Goal: Information Seeking & Learning: Get advice/opinions

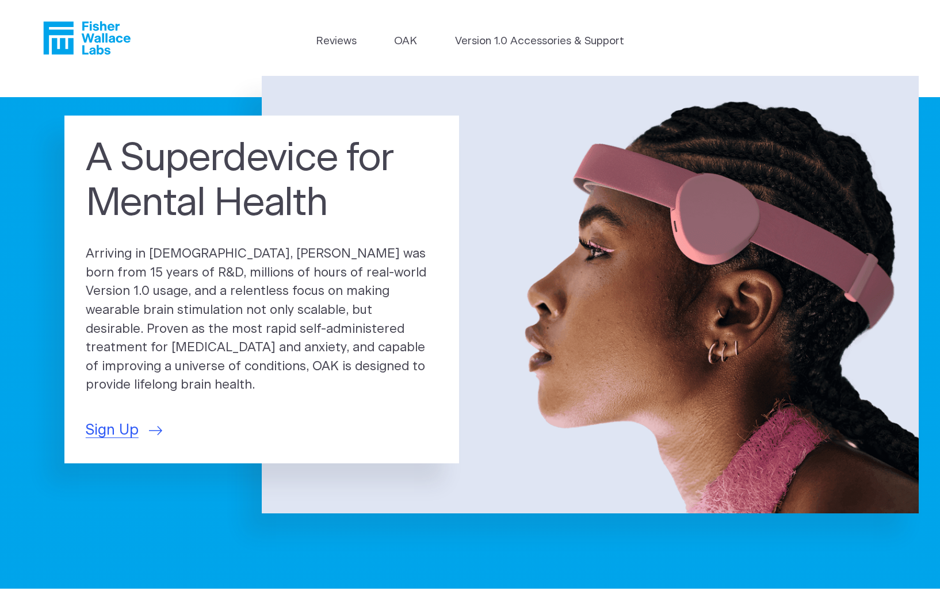
click at [422, 40] on ul "Reviews [GEOGRAPHIC_DATA] Version 1.0 Accessories & Support" at bounding box center [470, 43] width 308 height 21
click at [402, 40] on link "OAK" at bounding box center [405, 41] width 23 height 16
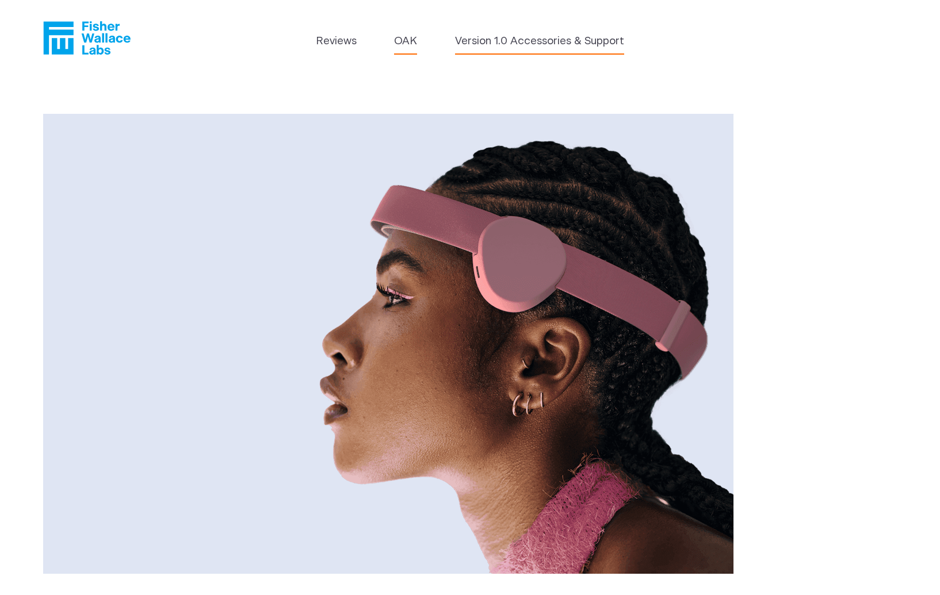
click at [492, 44] on link "Version 1.0 Accessories & Support" at bounding box center [539, 41] width 169 height 16
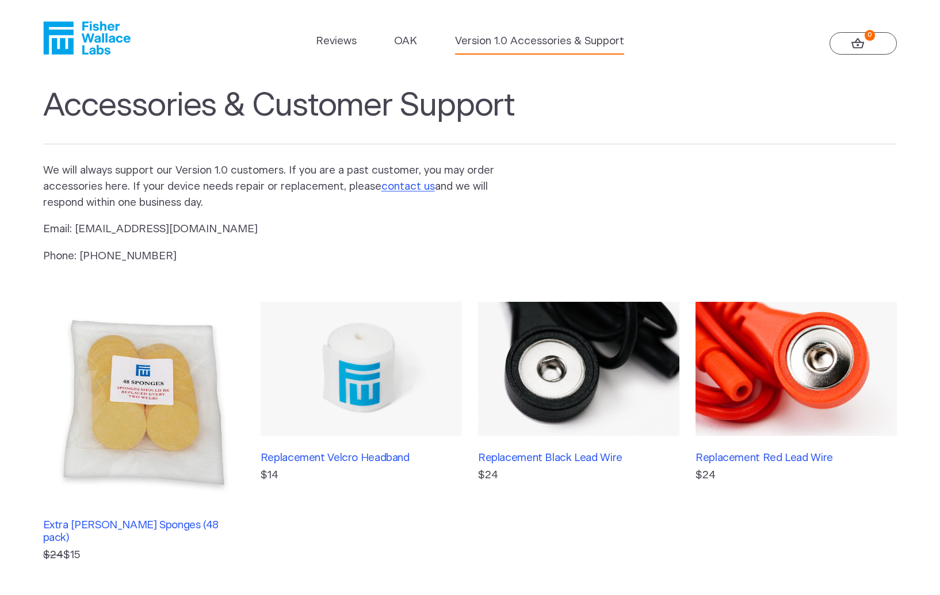
click at [382, 33] on ul "Reviews [GEOGRAPHIC_DATA] Version 1.0 Accessories & Support" at bounding box center [470, 43] width 308 height 21
click at [392, 37] on ul "Reviews [GEOGRAPHIC_DATA] Version 1.0 Accessories & Support" at bounding box center [470, 43] width 308 height 21
click at [402, 40] on link "OAK" at bounding box center [405, 41] width 23 height 16
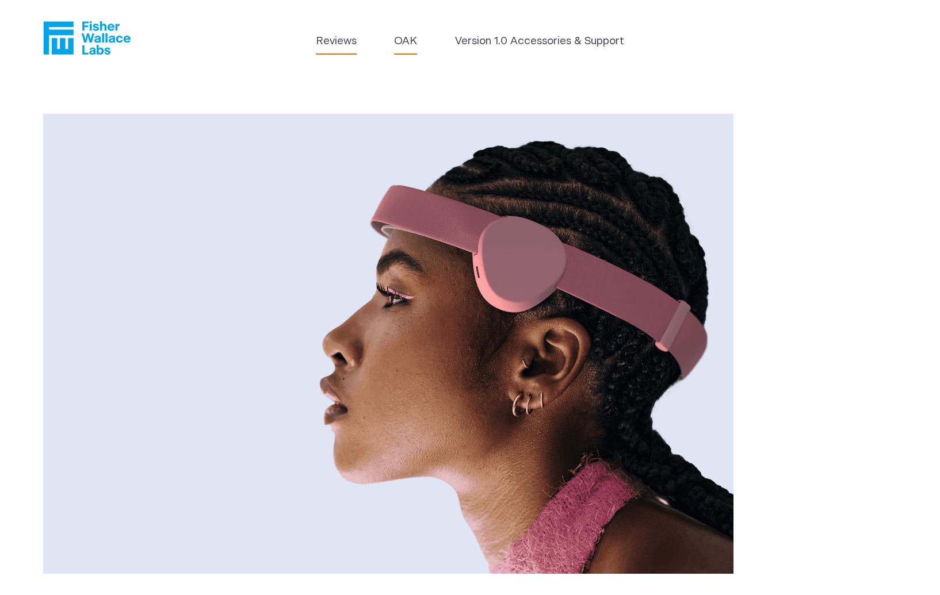
click at [338, 37] on link "Reviews" at bounding box center [336, 41] width 41 height 16
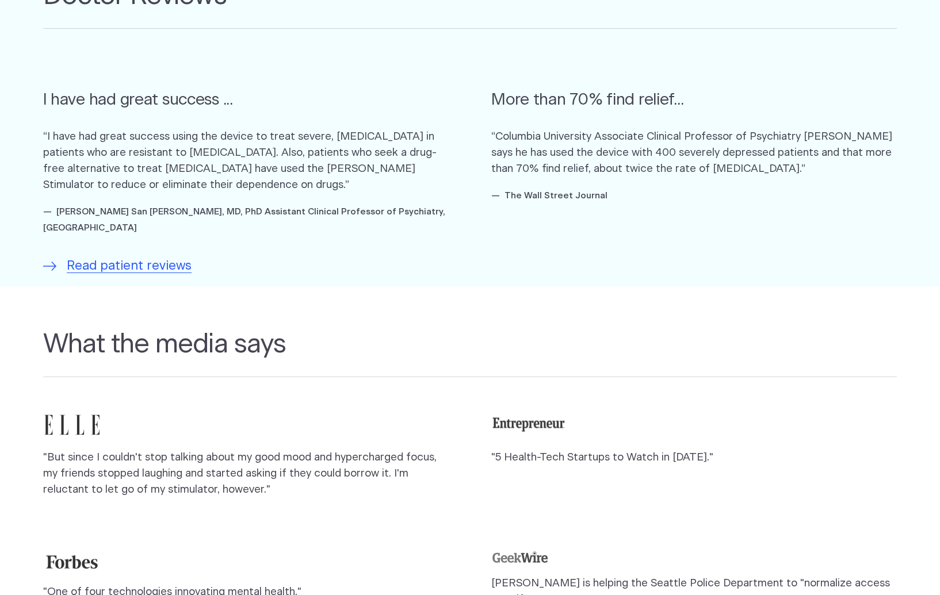
scroll to position [1122, 0]
